Goal: Communication & Community: Answer question/provide support

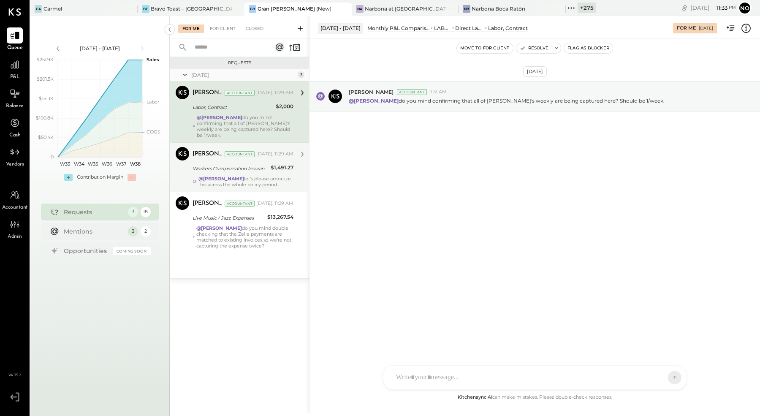
click at [231, 168] on div "[PERSON_NAME] Accountant [DATE], 11:29 AM Workers Compensation Insurance $1,491…" at bounding box center [242, 167] width 101 height 41
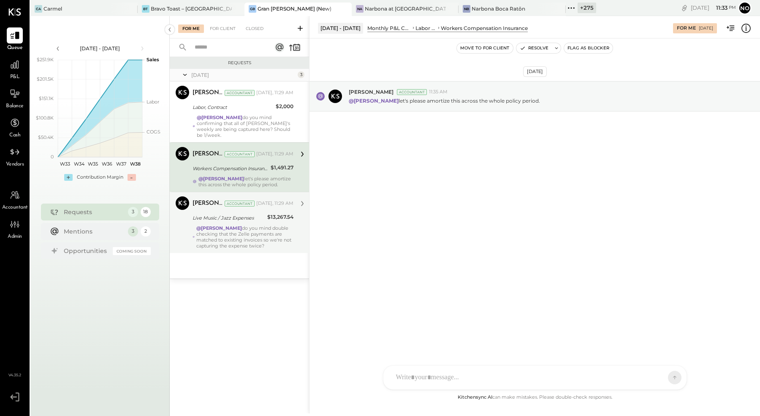
click at [215, 225] on strong "@[PERSON_NAME]" at bounding box center [219, 228] width 46 height 6
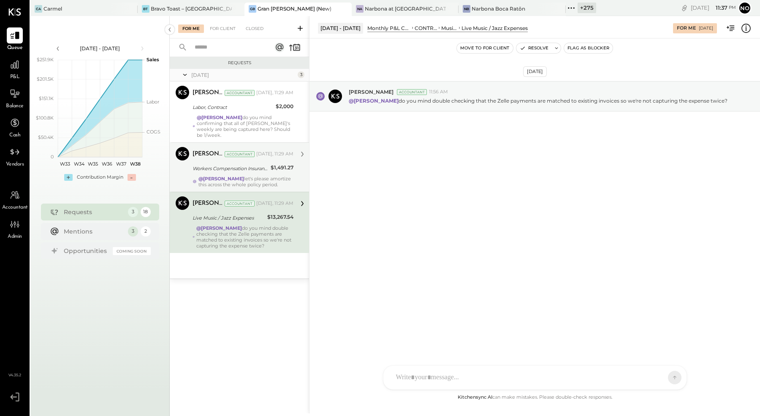
click at [209, 168] on div "[PERSON_NAME] Accountant [DATE], 11:29 AM Workers Compensation Insurance $1,491…" at bounding box center [242, 167] width 101 height 41
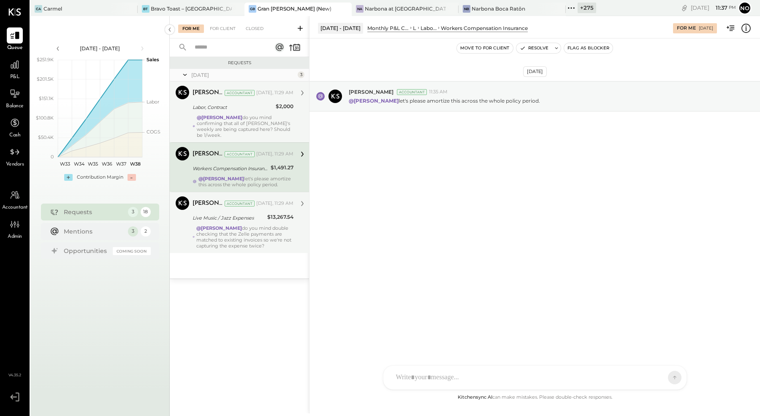
click at [229, 126] on div "@[PERSON_NAME] do you mind confirming that all of [PERSON_NAME]'s weekly are be…" at bounding box center [245, 126] width 97 height 24
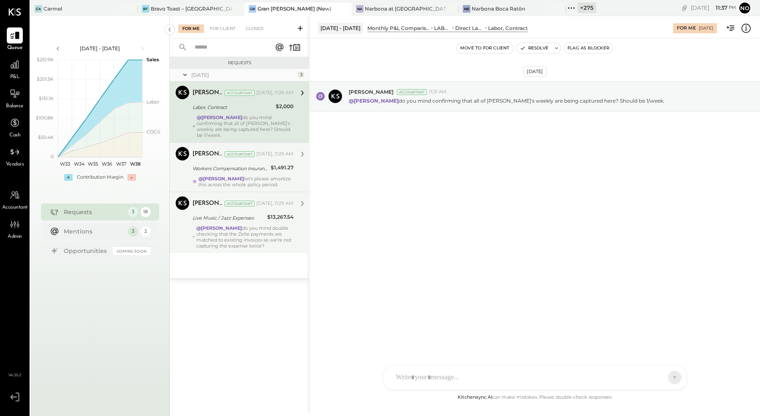
click at [216, 176] on strong "@[PERSON_NAME]" at bounding box center [221, 179] width 46 height 6
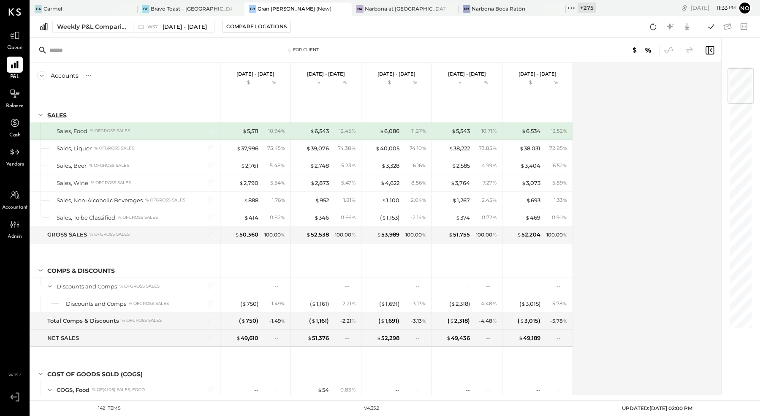
scroll to position [20, 0]
